Goal: Find specific page/section: Find specific page/section

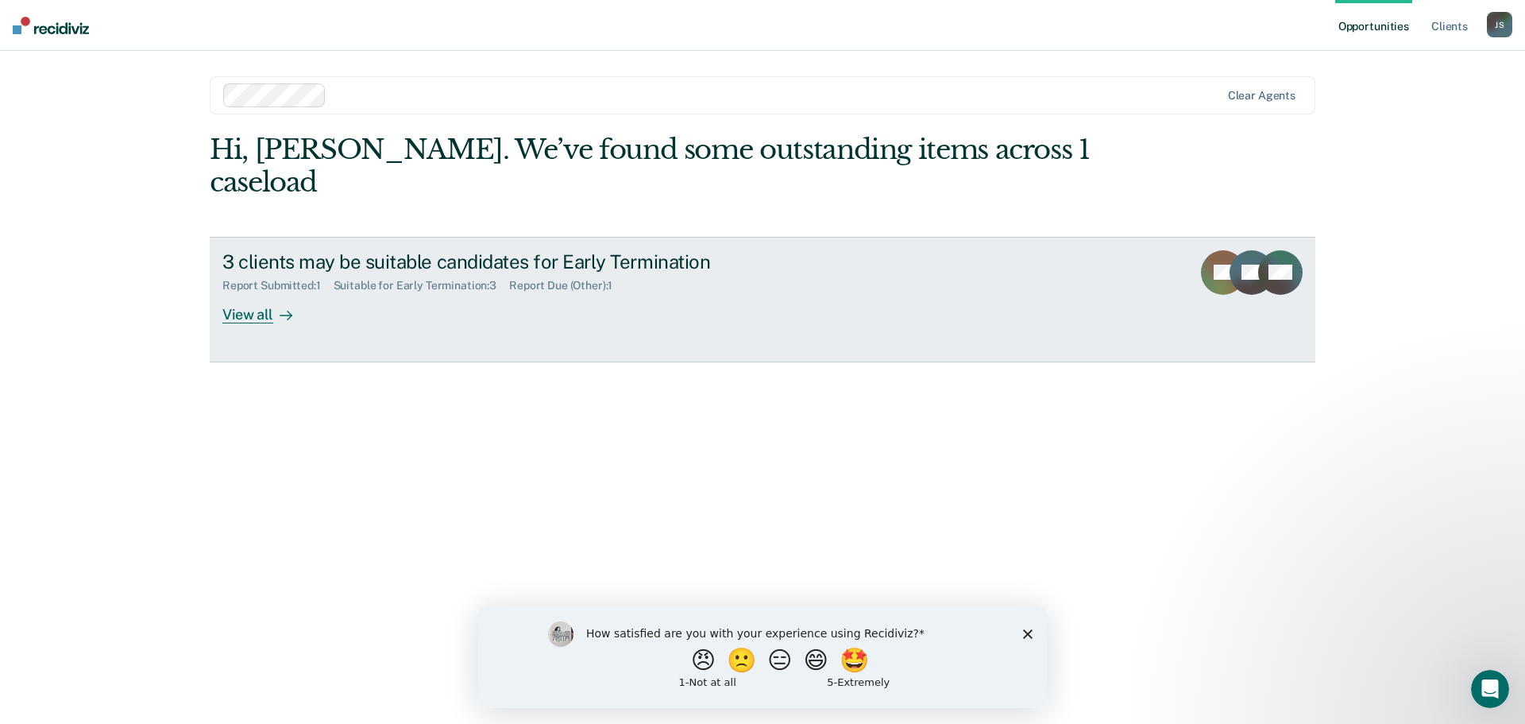
click at [247, 292] on div "View all" at bounding box center [266, 307] width 89 height 31
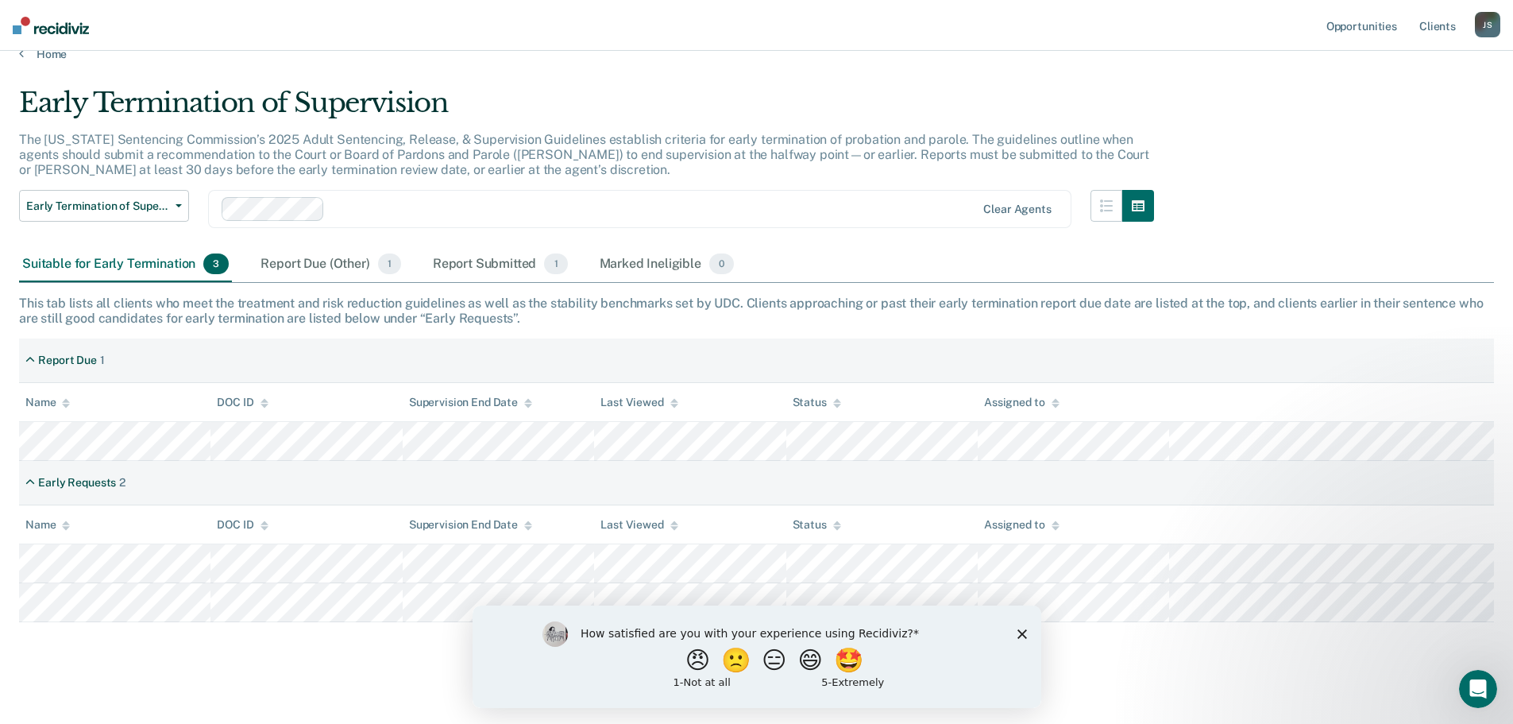
scroll to position [36, 0]
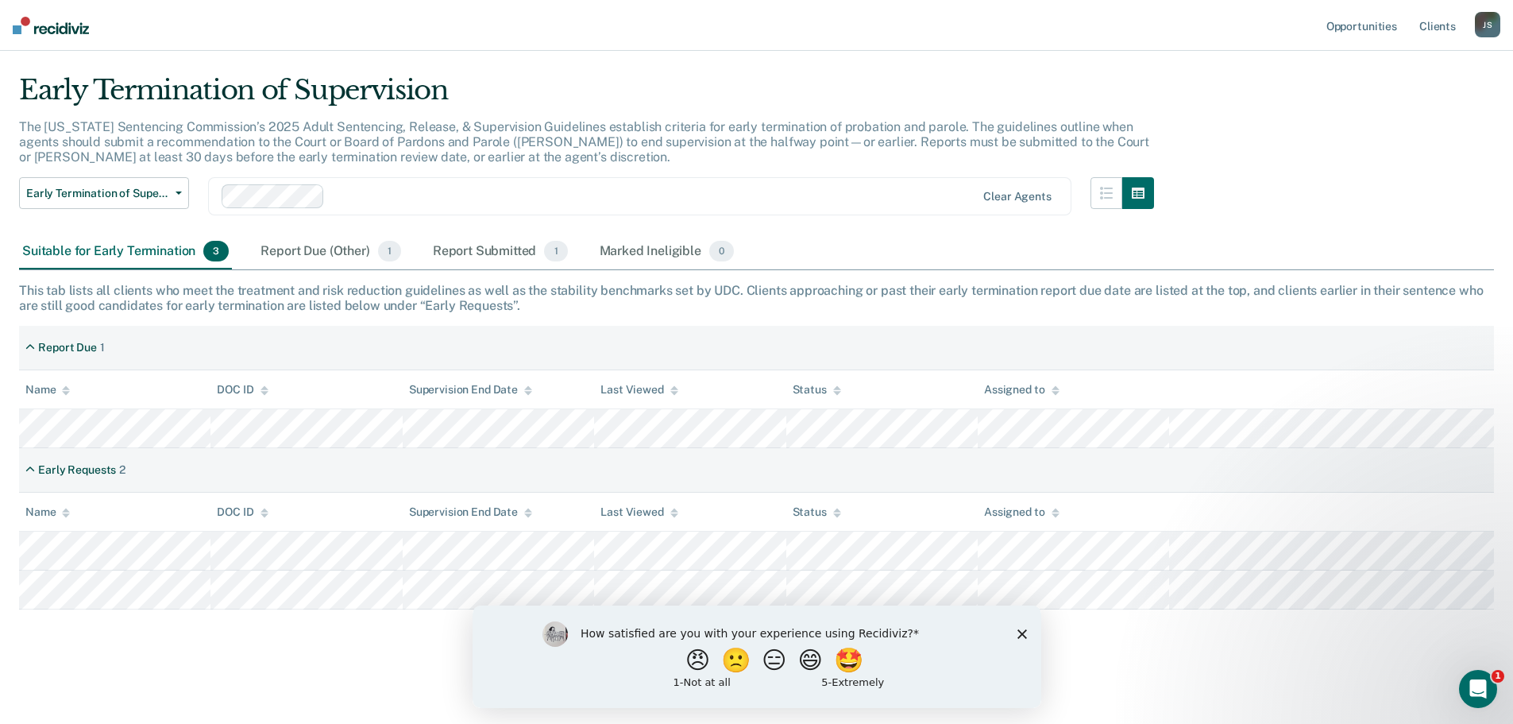
click at [1020, 631] on polygon "Close survey" at bounding box center [1022, 633] width 10 height 10
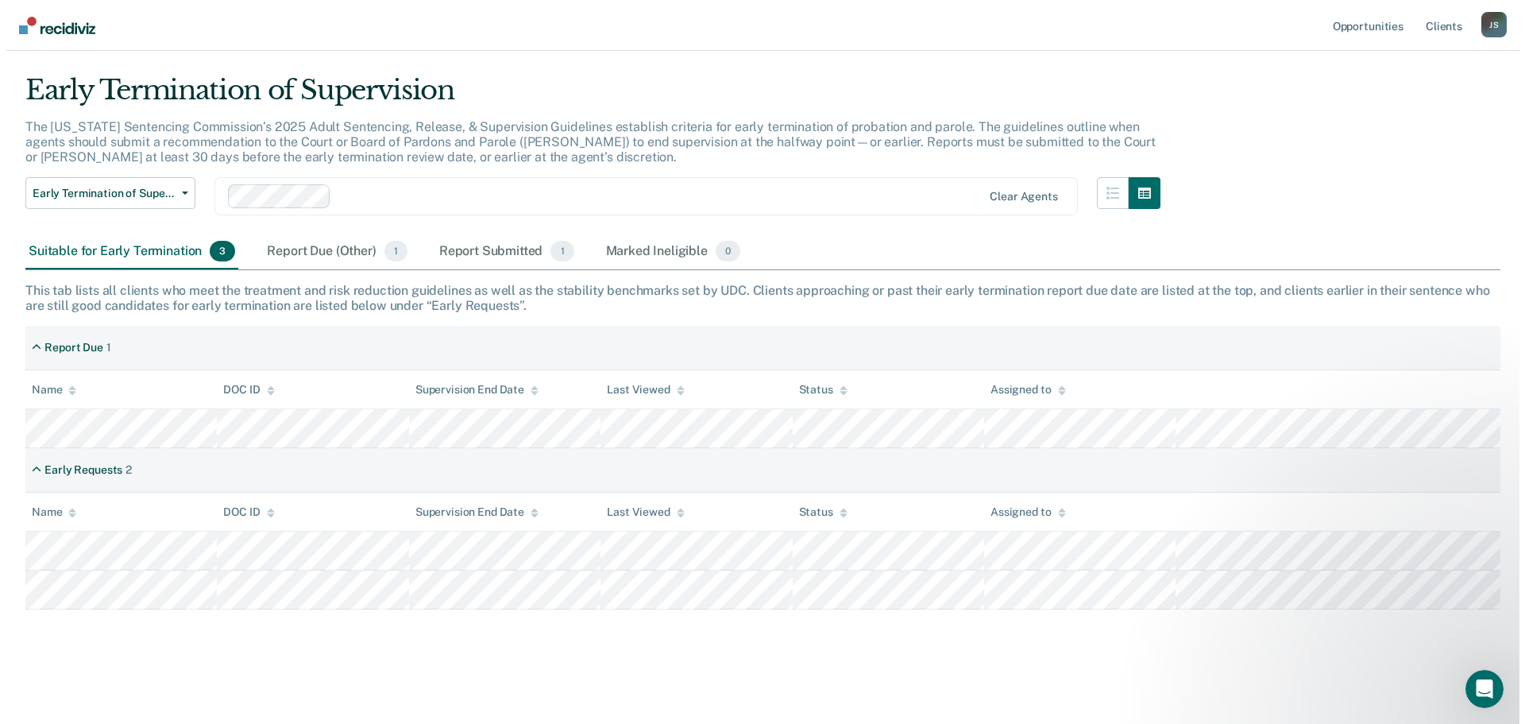
scroll to position [0, 0]
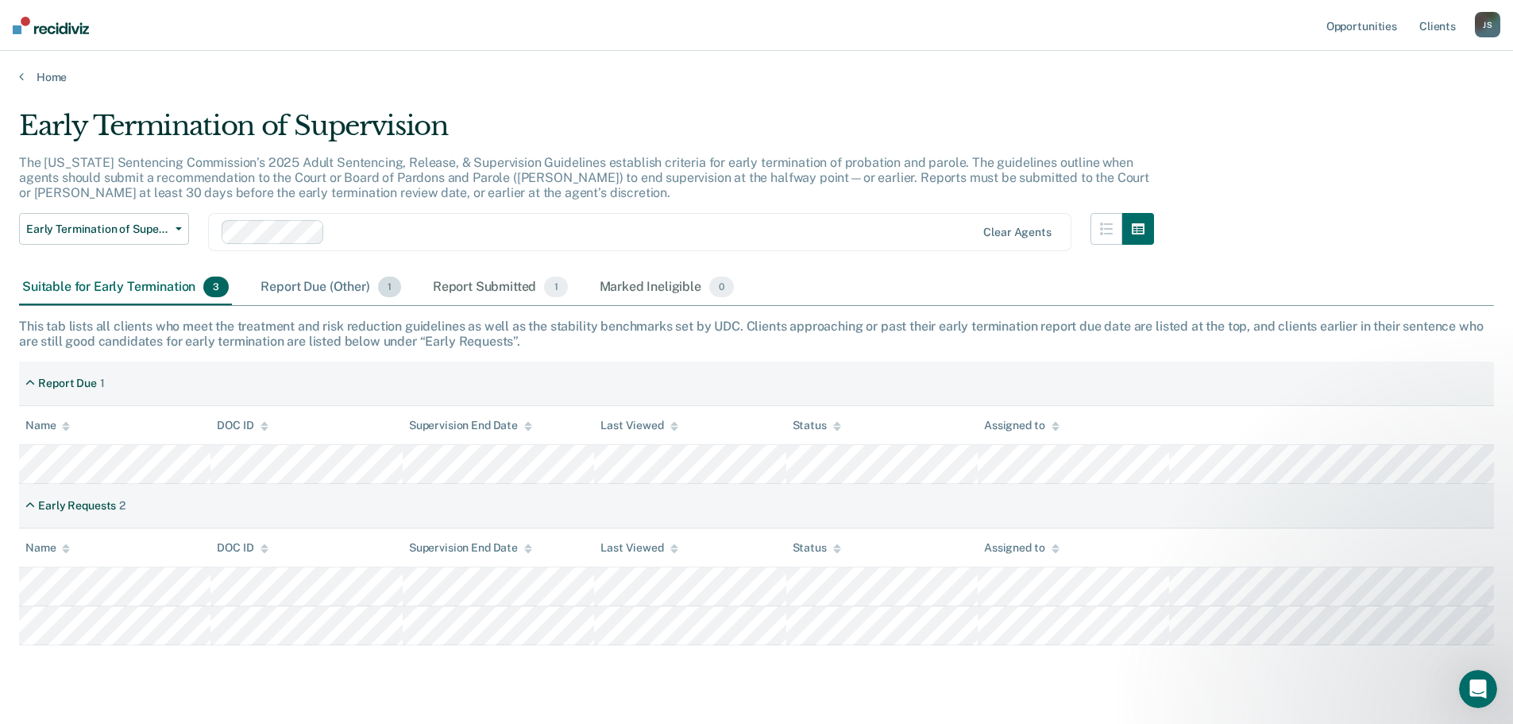
click at [313, 290] on div "Report Due (Other) 1" at bounding box center [330, 287] width 146 height 35
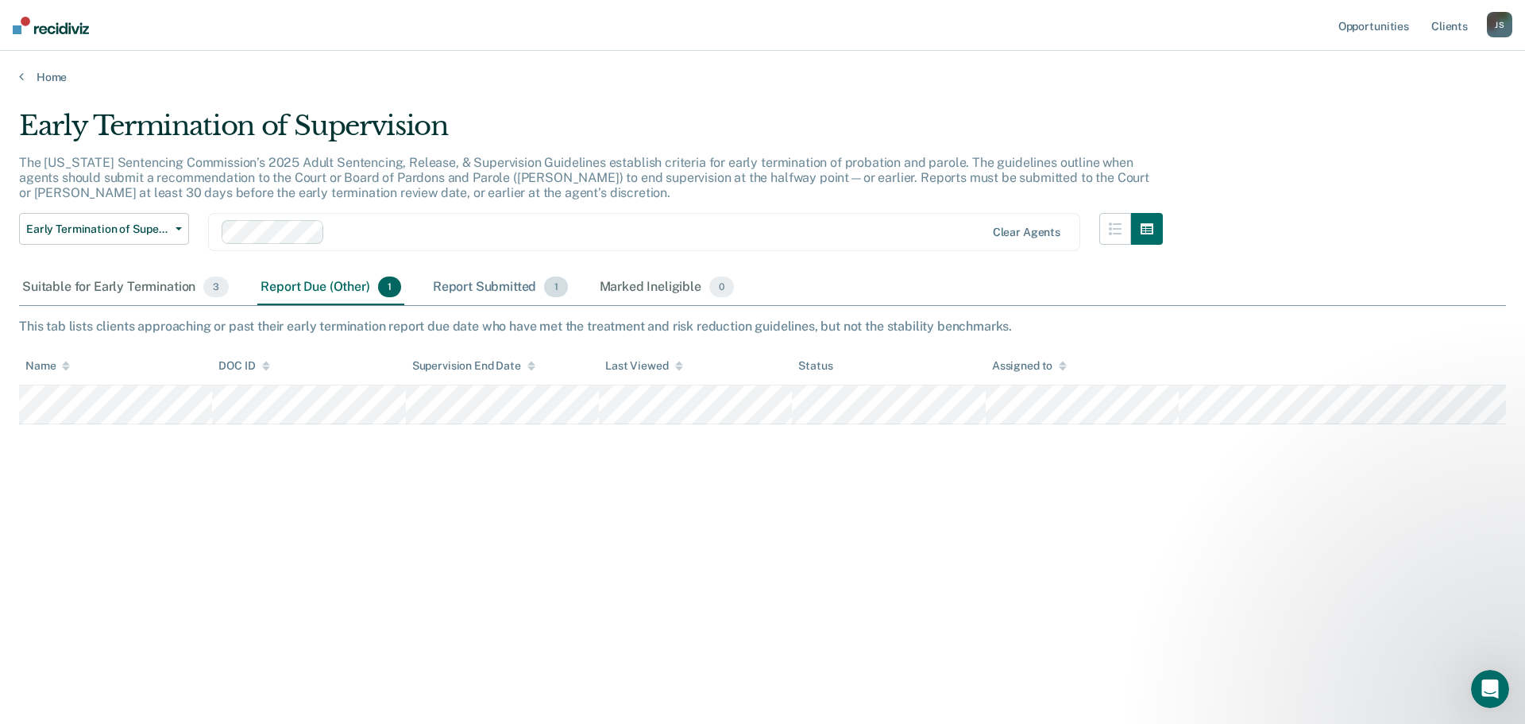
click at [452, 292] on div "Report Submitted 1" at bounding box center [500, 287] width 141 height 35
click at [314, 293] on div "Report Due (Other) 1" at bounding box center [330, 287] width 146 height 35
